Goal: Task Accomplishment & Management: Use online tool/utility

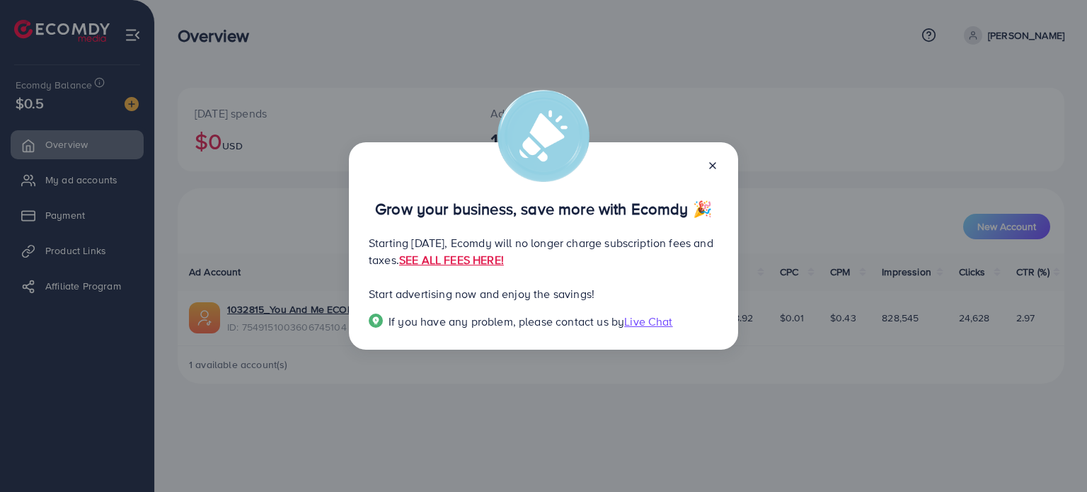
click at [713, 166] on icon at bounding box center [712, 165] width 11 height 11
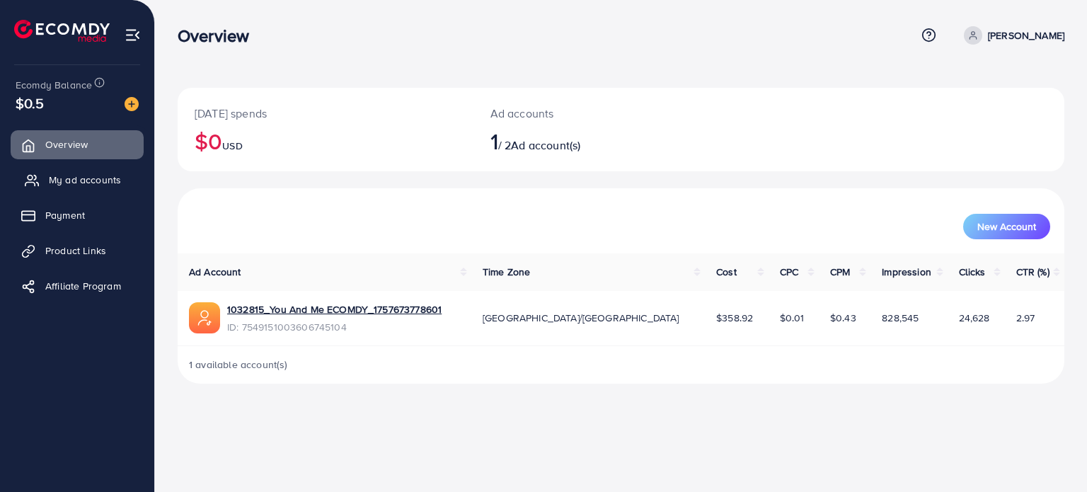
click at [73, 180] on span "My ad accounts" at bounding box center [85, 180] width 72 height 14
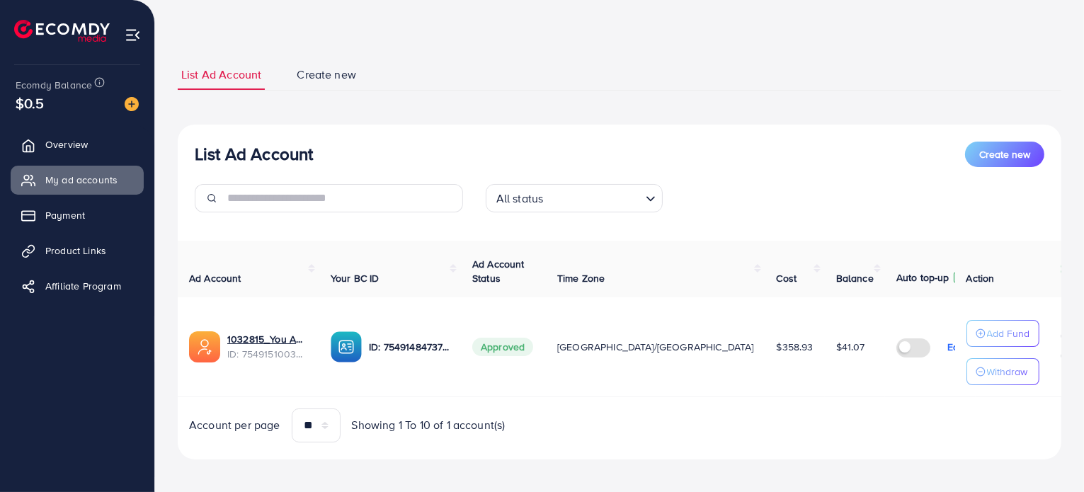
scroll to position [51, 0]
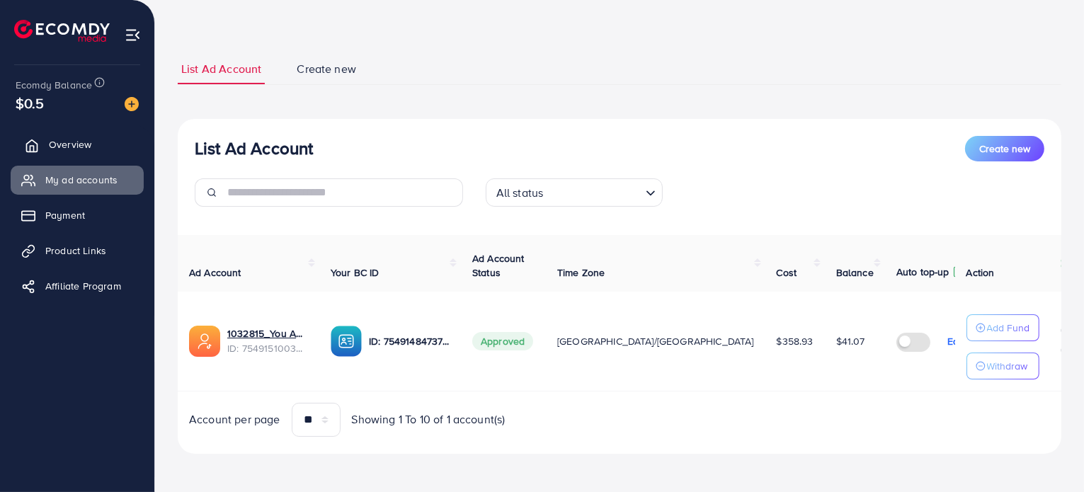
click at [66, 144] on span "Overview" at bounding box center [70, 144] width 42 height 14
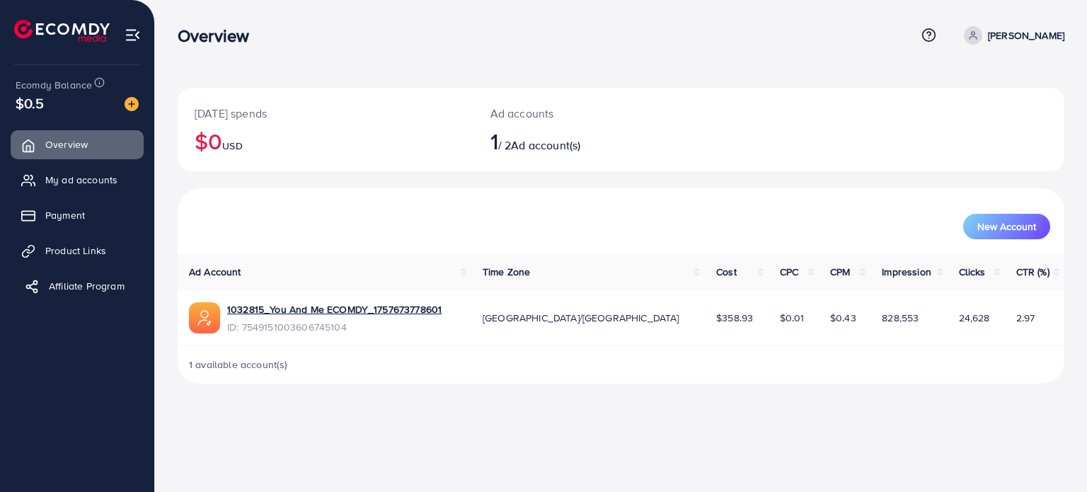
click at [65, 291] on span "Affiliate Program" at bounding box center [87, 286] width 76 height 14
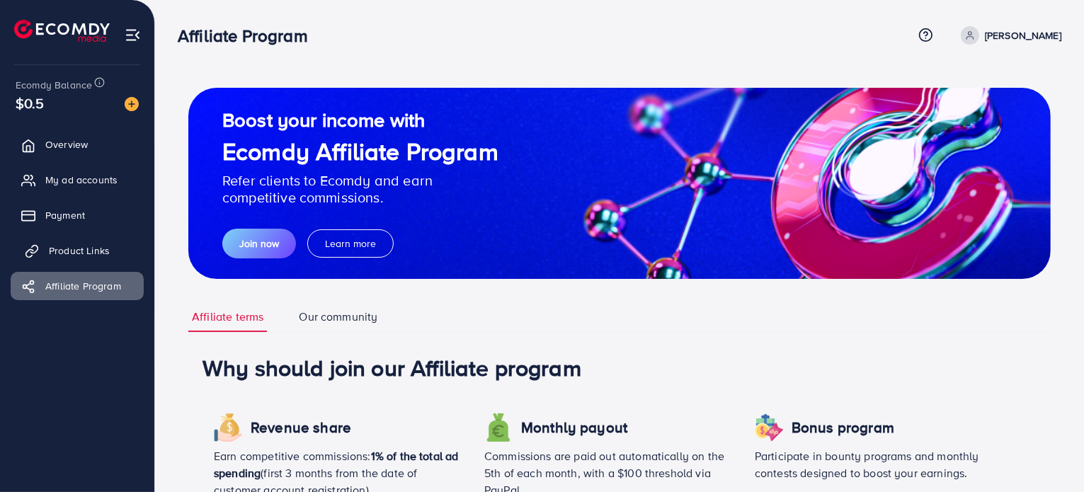
click at [106, 245] on span "Product Links" at bounding box center [79, 250] width 61 height 14
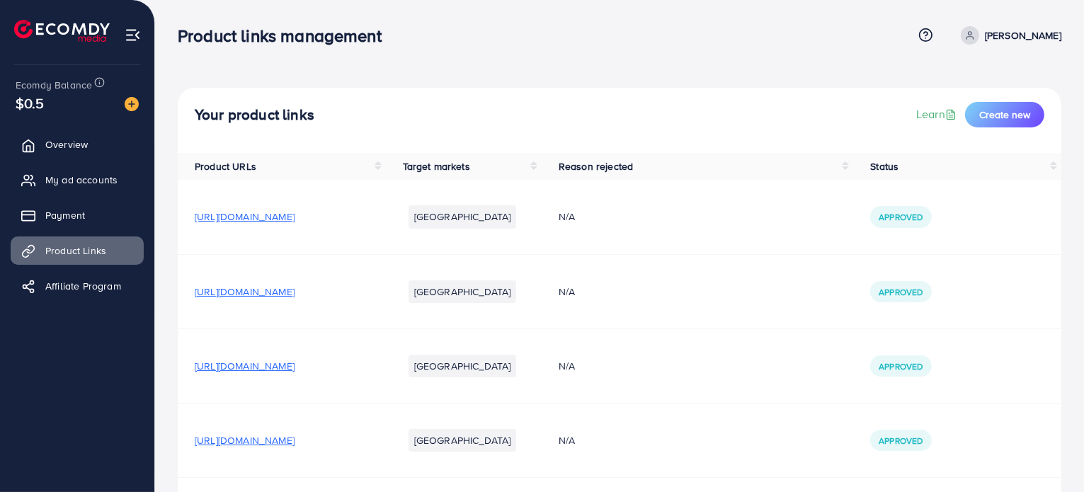
scroll to position [142, 0]
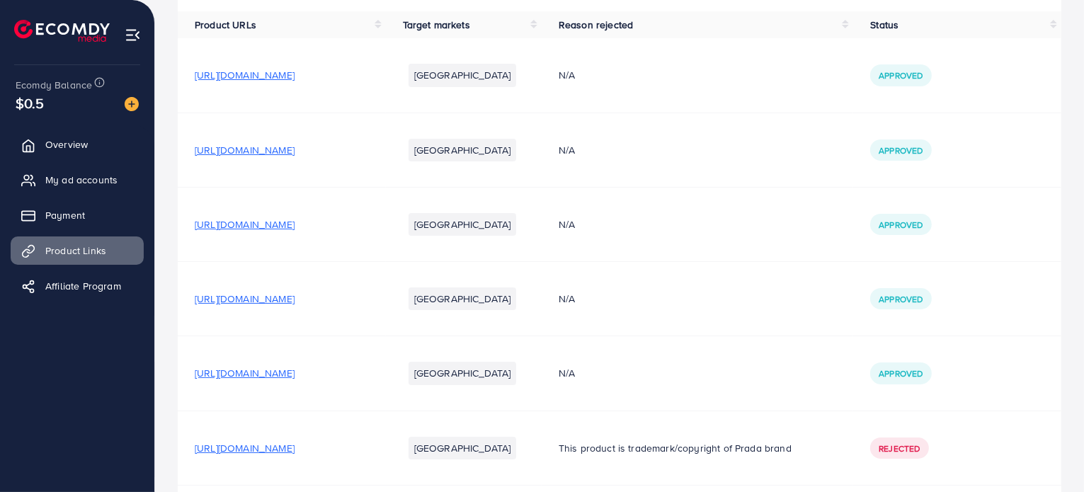
click at [294, 373] on span "https://youandmestore.com/products/stbd8508" at bounding box center [245, 373] width 100 height 14
